Goal: Information Seeking & Learning: Find specific fact

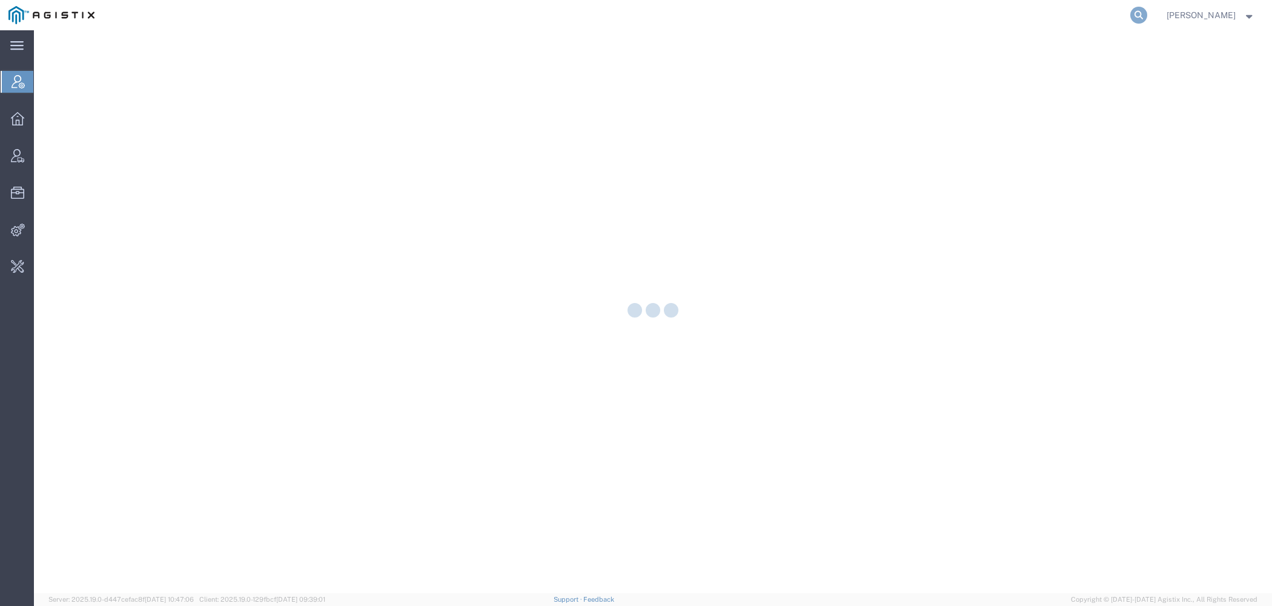
click at [1137, 10] on icon at bounding box center [1138, 15] width 17 height 17
paste input "56866486"
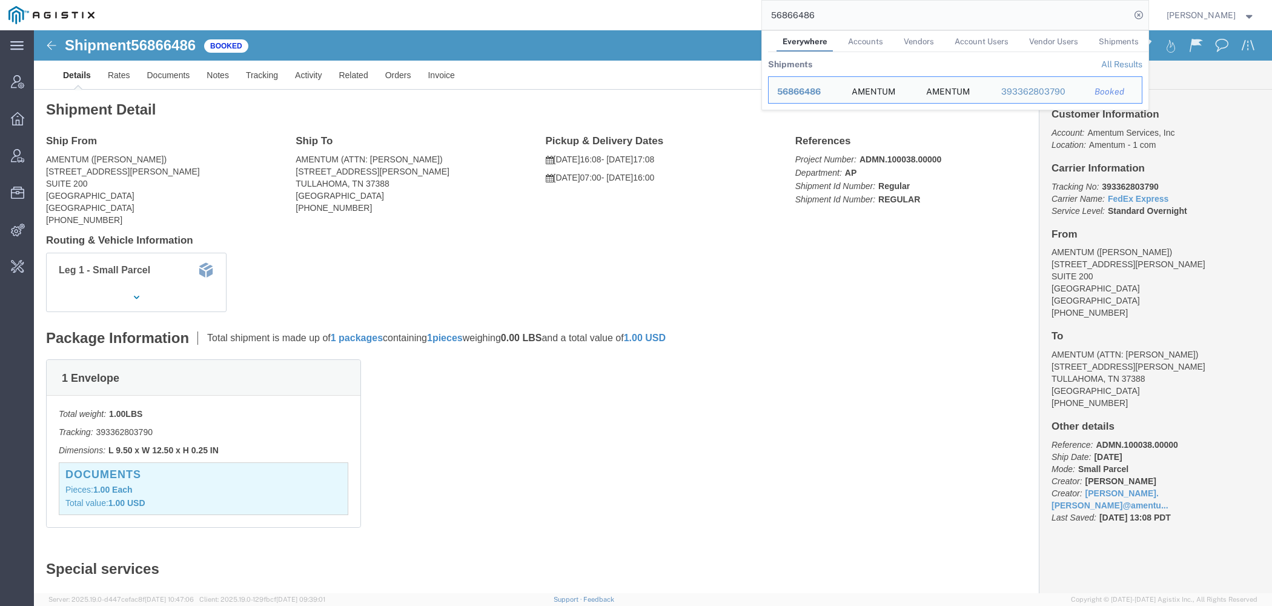
click address "AMENTUM ([PERSON_NAME]) [STREET_ADDRESS][PERSON_NAME] [PHONE_NUMBER]"
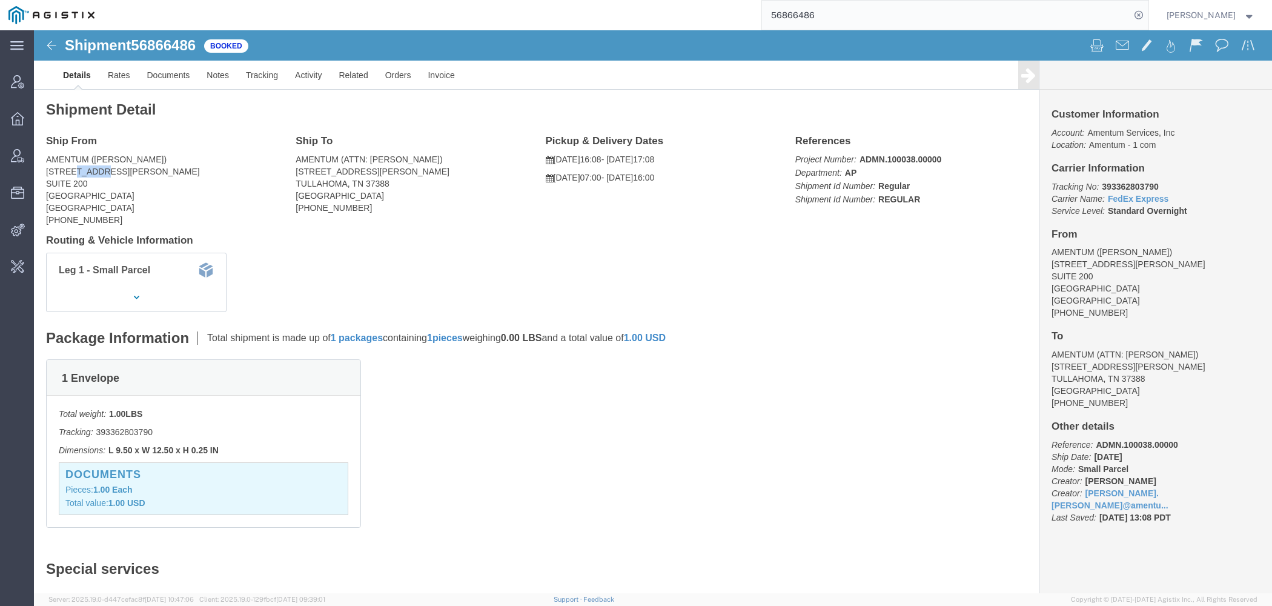
click address "AMENTUM ([PERSON_NAME]) [STREET_ADDRESS][PERSON_NAME] [PHONE_NUMBER]"
copy br
click address "AMENTUM ([PERSON_NAME]) [STREET_ADDRESS][PERSON_NAME] [PHONE_NUMBER]"
copy address "[GEOGRAPHIC_DATA], [GEOGRAPHIC_DATA]"
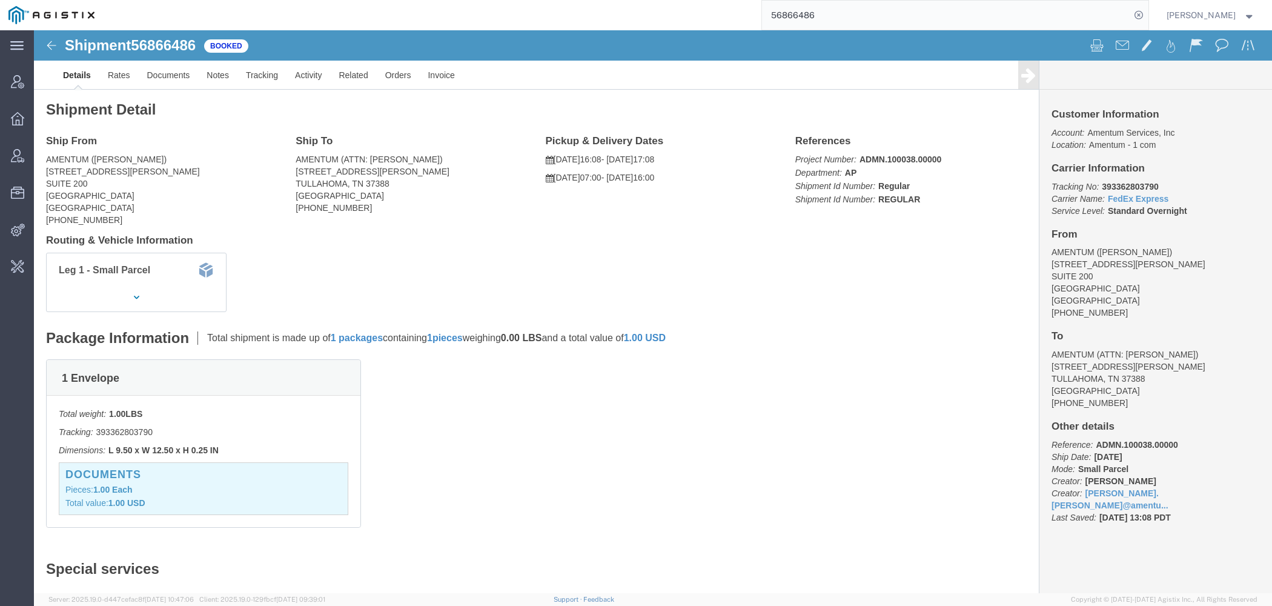
click address "AMENTUM (ATTN: [PERSON_NAME]) [STREET_ADDRESS][PERSON_NAME] [PHONE_NUMBER]"
copy br
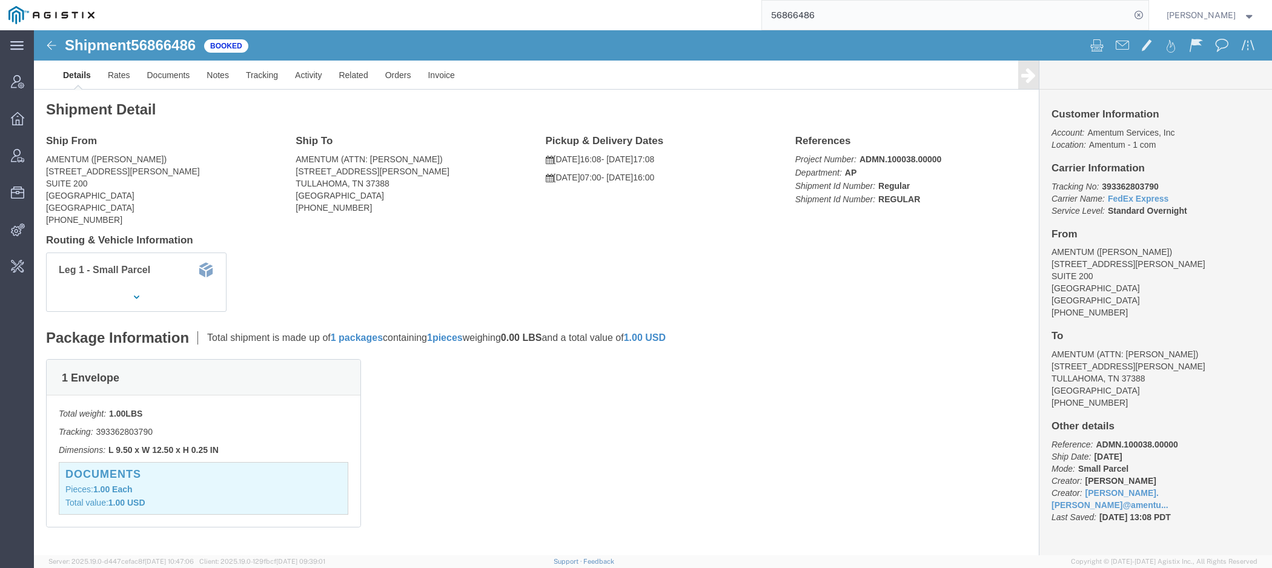
click address "AMENTUM (ATTN: [PERSON_NAME]) [STREET_ADDRESS][PERSON_NAME] [PHONE_NUMBER]"
click span "56866486"
copy h1 "56866486"
click link "Activity"
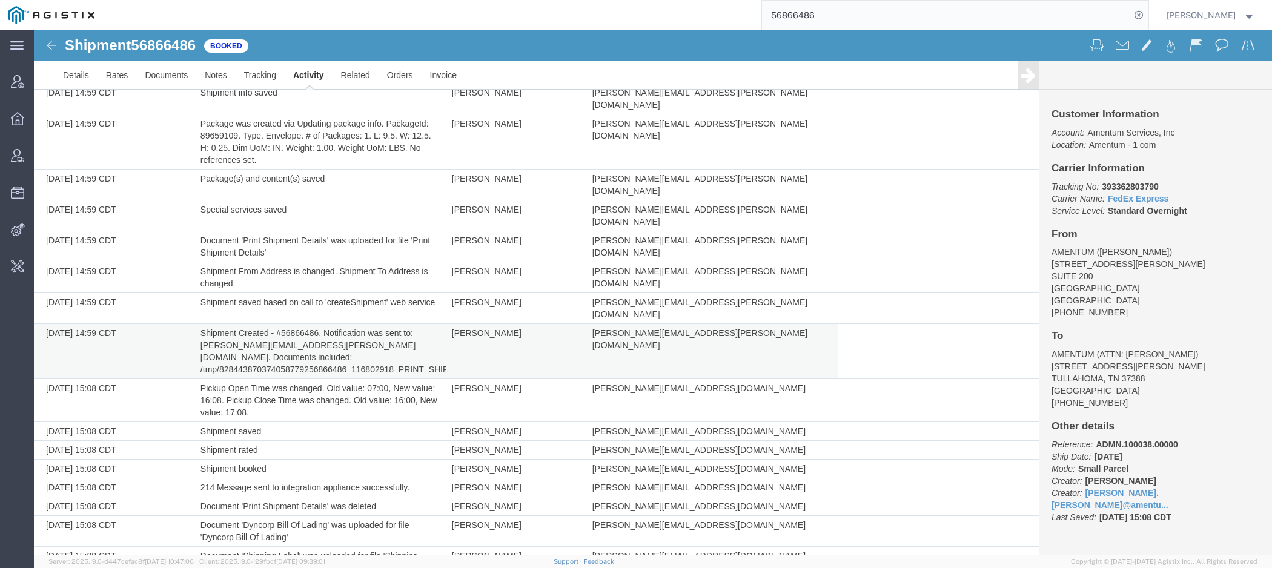
scroll to position [104, 0]
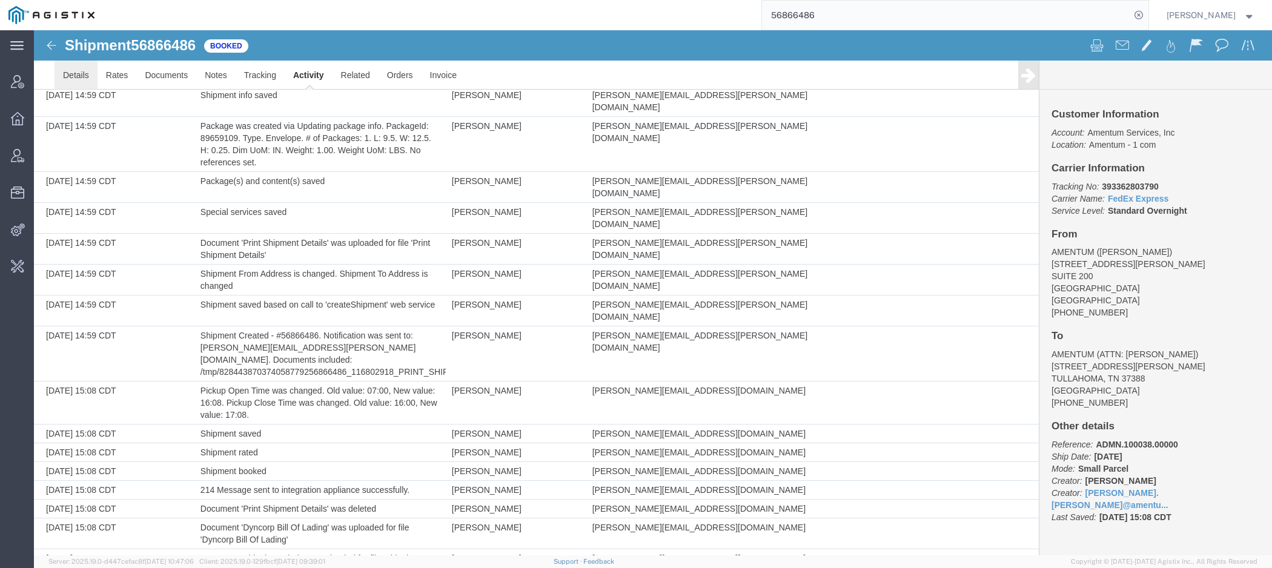
click at [73, 84] on link "Details" at bounding box center [76, 75] width 43 height 29
click at [72, 84] on div at bounding box center [653, 292] width 1238 height 525
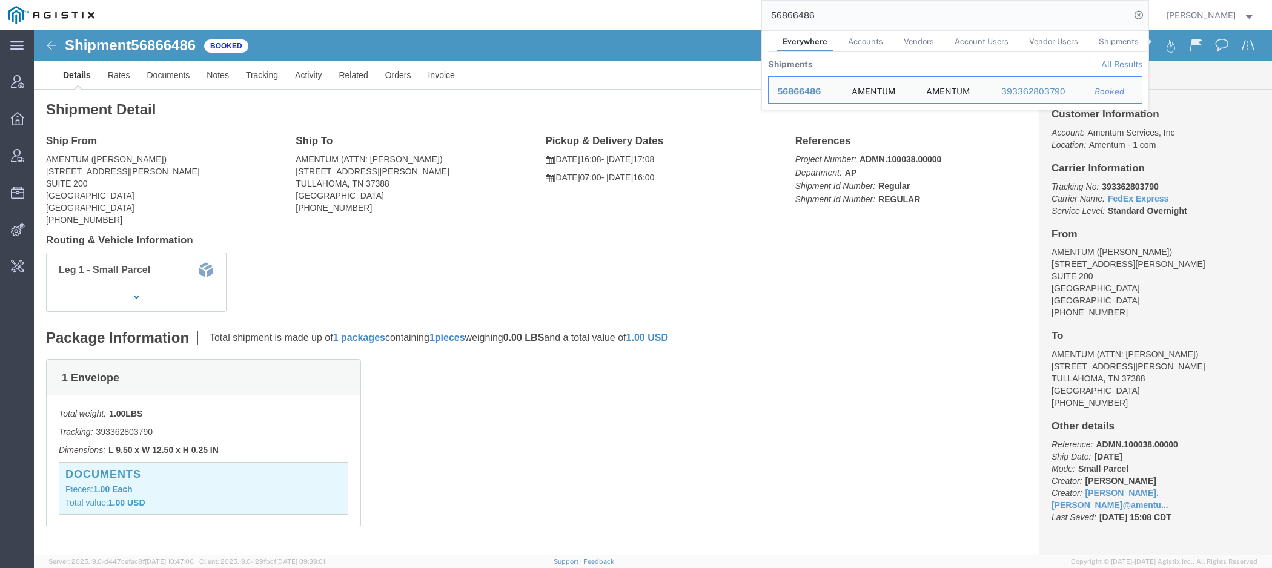
drag, startPoint x: 853, startPoint y: 19, endPoint x: 649, endPoint y: 14, distance: 203.6
click at [762, 14] on input "56866486" at bounding box center [946, 15] width 368 height 29
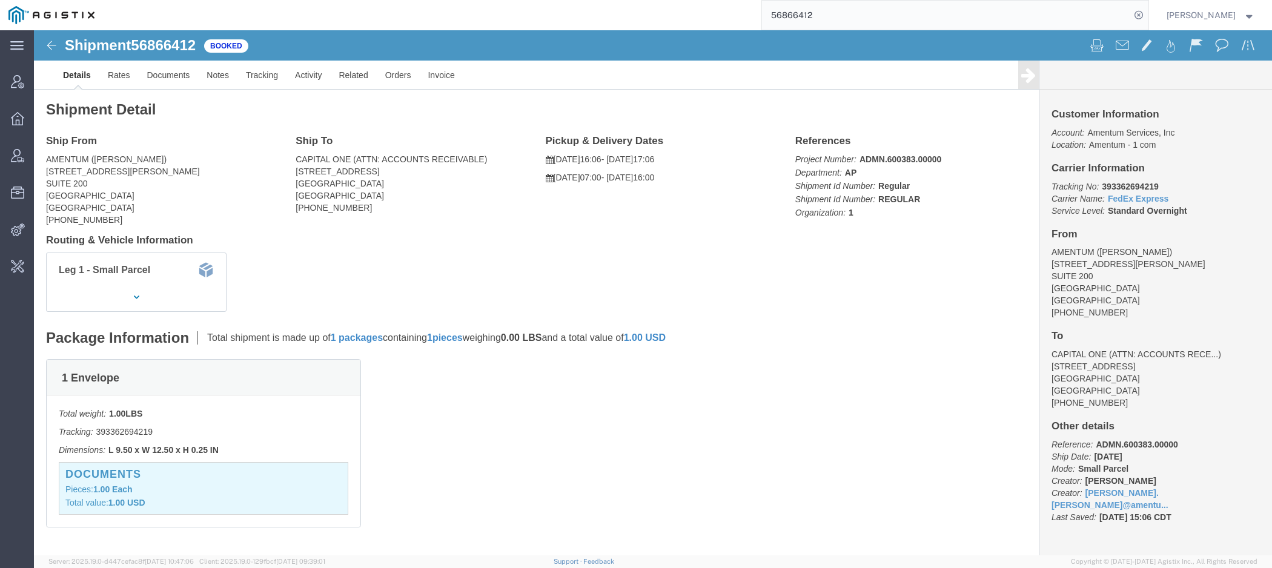
drag, startPoint x: 260, startPoint y: 139, endPoint x: 378, endPoint y: 134, distance: 118.2
click div "Ship To CAPITAL ONE (ATTN: ACCOUNTS RECEIVABLE) [STREET_ADDRESS] [PHONE_NUMBER]"
copy address "[STREET_ADDRESS]"
click address "CAPITAL ONE (ATTN: ACCOUNTS RECEIVABLE) [STREET_ADDRESS] [PHONE_NUMBER]"
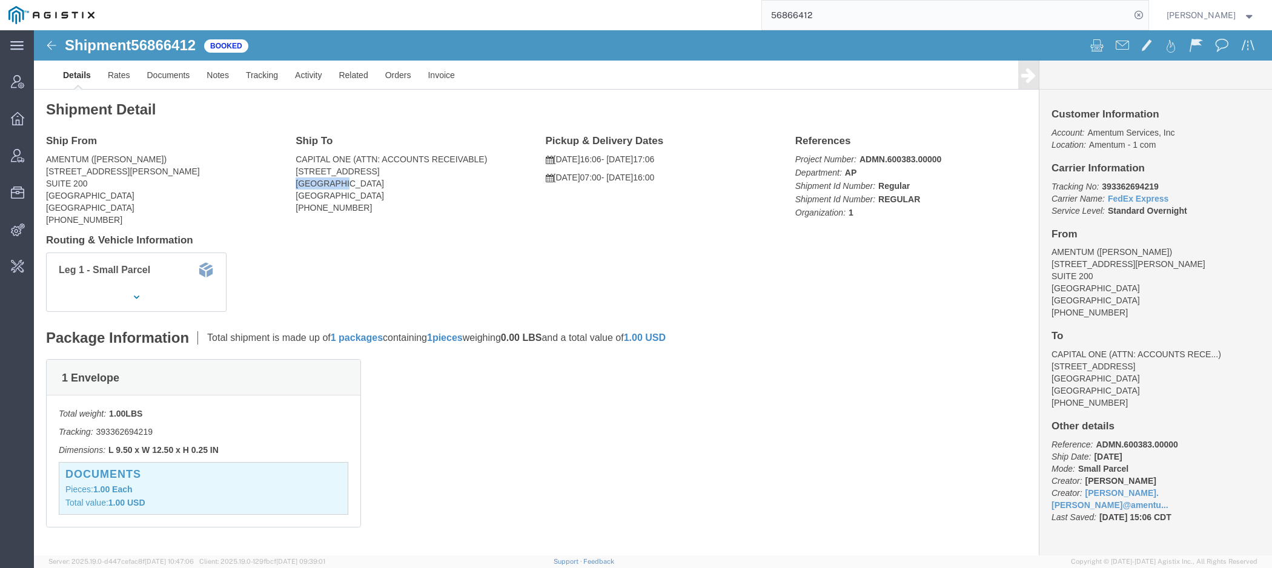
copy address "CARROLLTON"
click address "CAPITAL ONE (ATTN: ACCOUNTS RECEIVABLE) [STREET_ADDRESS] [PHONE_NUMBER]"
copy address "[GEOGRAPHIC_DATA], [GEOGRAPHIC_DATA]"
drag, startPoint x: 819, startPoint y: 12, endPoint x: 699, endPoint y: 12, distance: 119.9
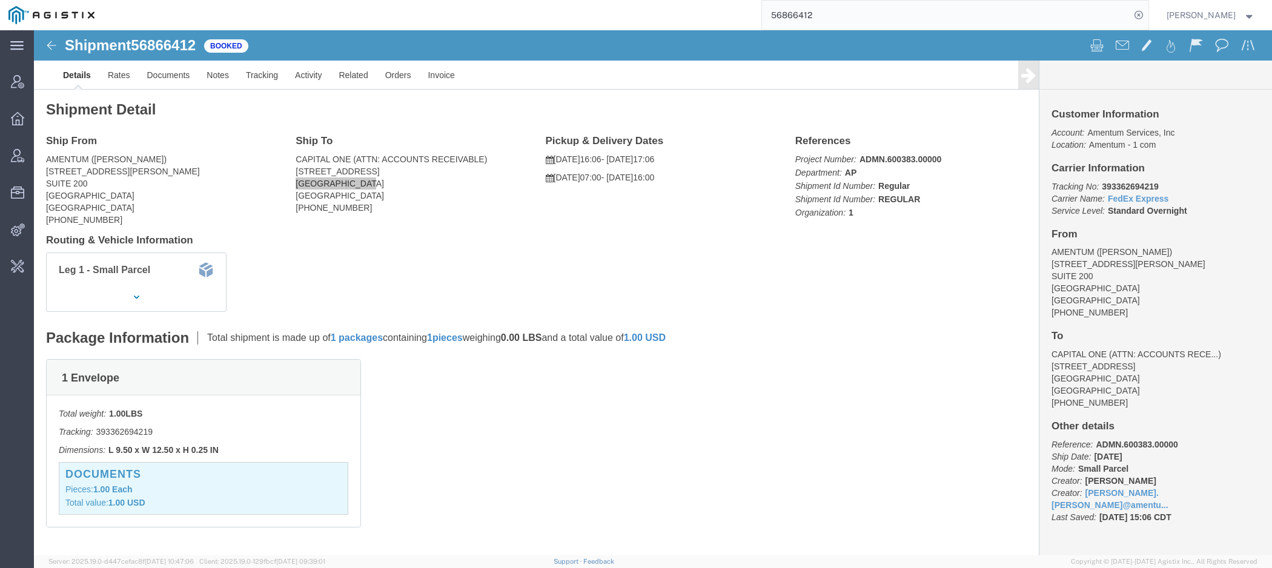
click at [762, 12] on input "56866412" at bounding box center [946, 15] width 368 height 29
type input "56866378"
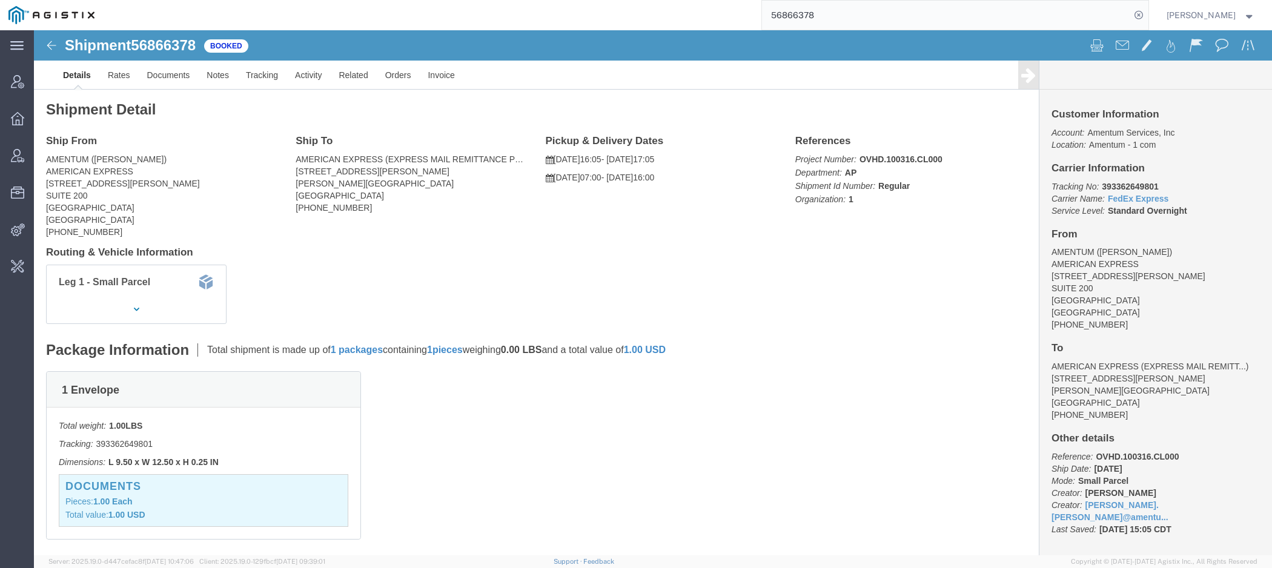
click address "AMERICAN EXPRESS (EXPRESS MAIL REMITTANCE PROCESSING) [STREET_ADDRESS][PERSON_N…"
copy br
click address "AMERICAN EXPRESS (EXPRESS MAIL REMITTANCE PROCESSING) [STREET_ADDRESS][PERSON_N…"
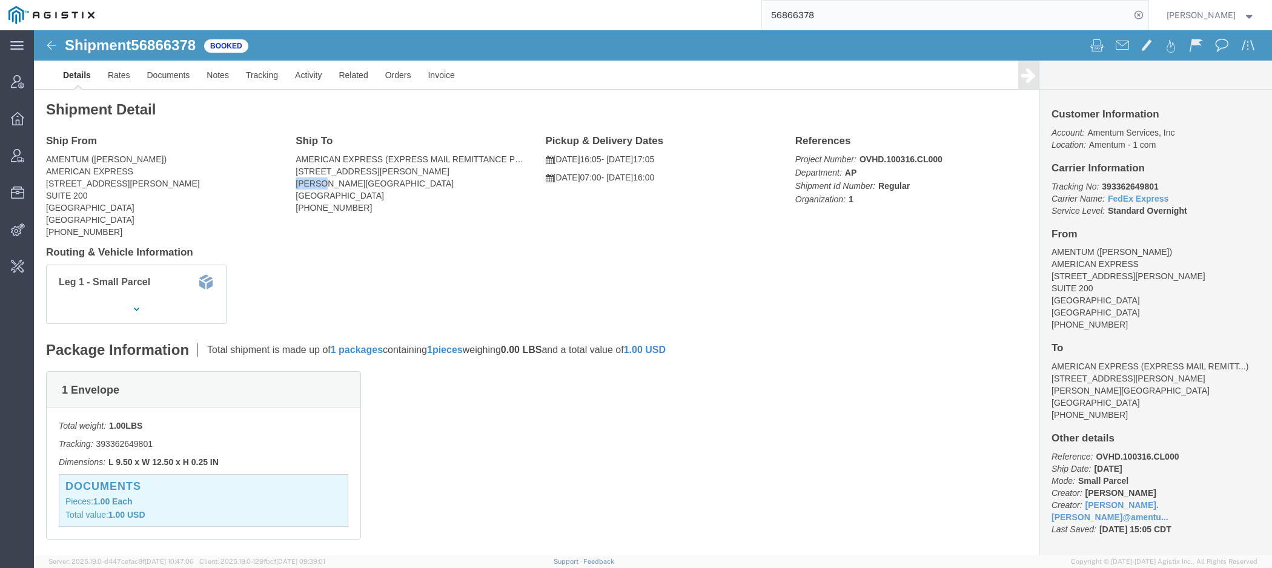
click address "AMERICAN EXPRESS (EXPRESS MAIL REMITTANCE PROCESSING) [STREET_ADDRESS][PERSON_N…"
copy address "[PERSON_NAME]"
click address "AMERICAN EXPRESS (EXPRESS MAIL REMITTANCE PROCESSING) [STREET_ADDRESS][PERSON_N…"
copy address "[GEOGRAPHIC_DATA], [GEOGRAPHIC_DATA]"
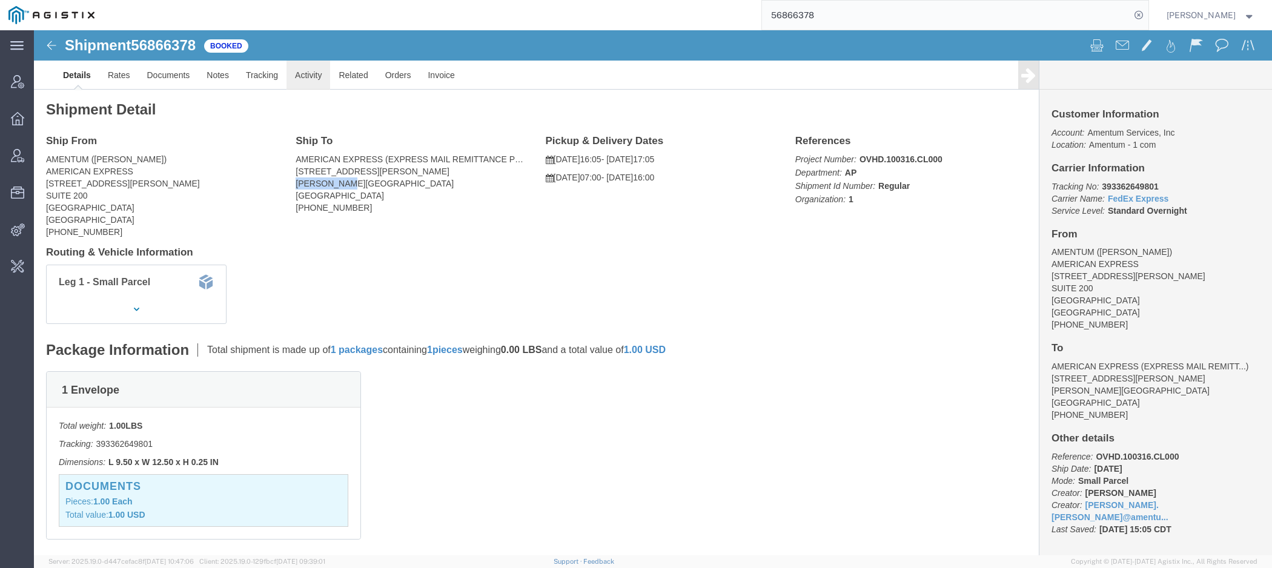
click link "Activity"
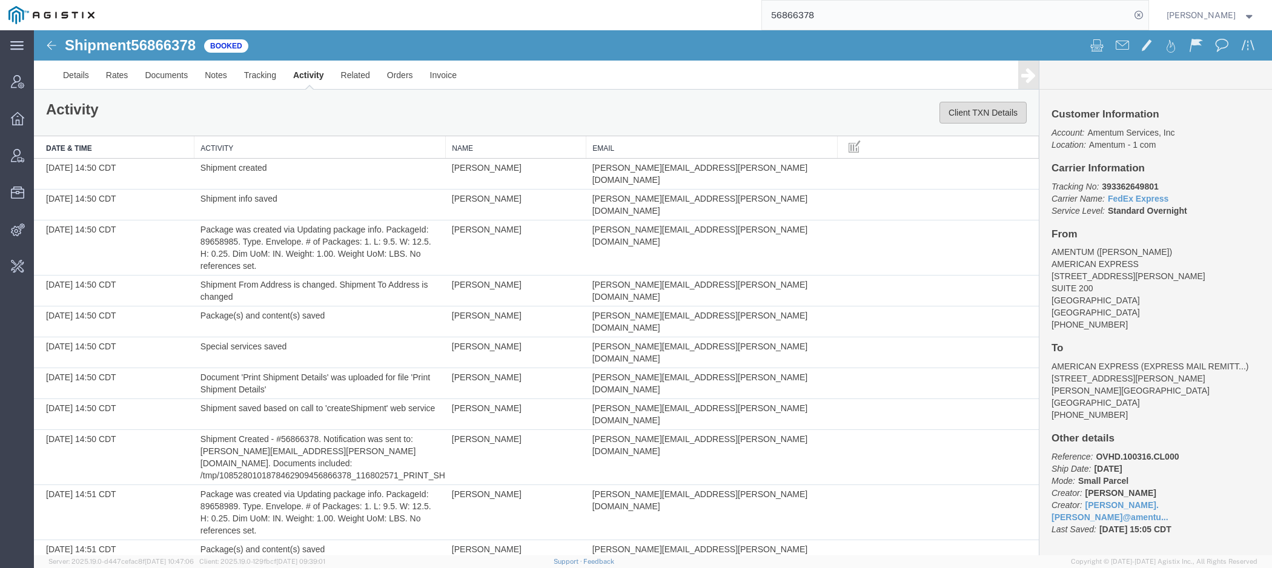
click at [973, 114] on button "Client TXN Details" at bounding box center [982, 113] width 87 height 22
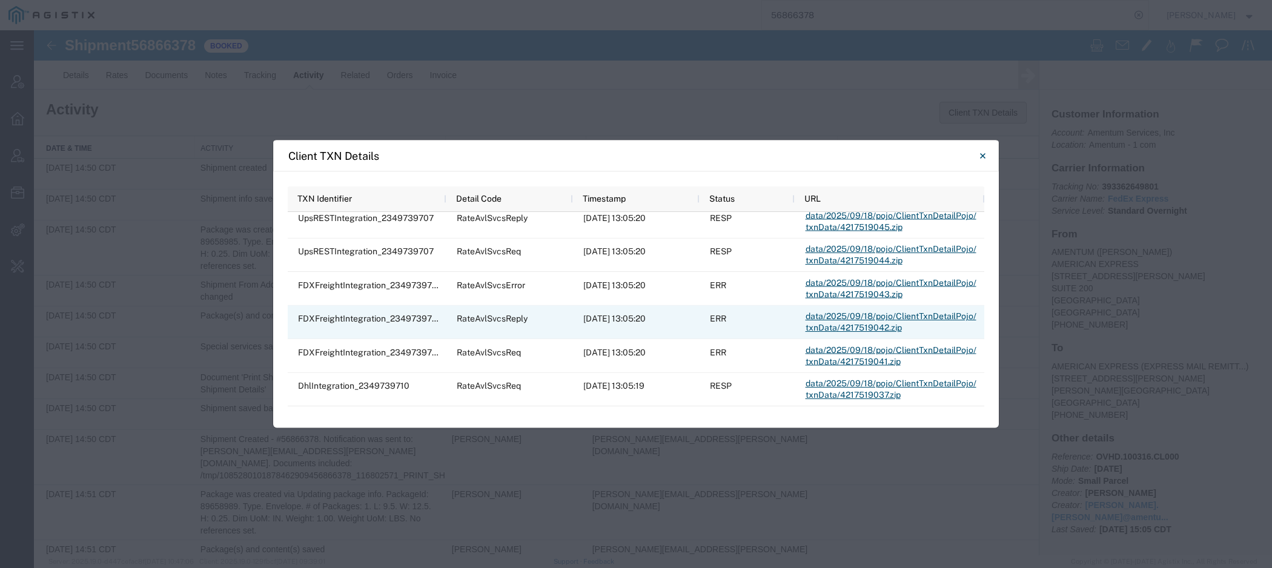
scroll to position [445, 0]
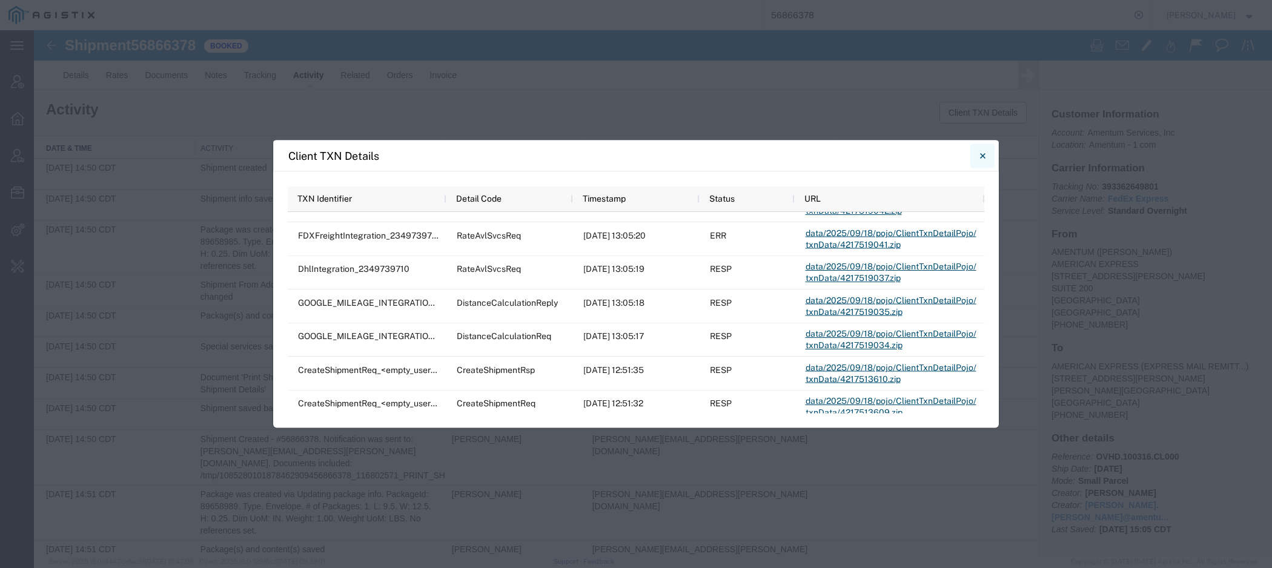
click at [980, 159] on button "Close" at bounding box center [982, 156] width 24 height 24
